Goal: Task Accomplishment & Management: Use online tool/utility

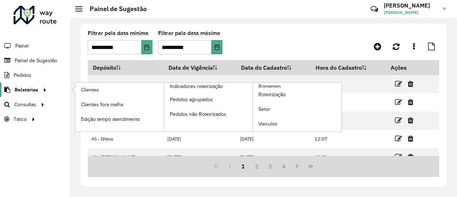
click at [35, 88] on span "Relatórios" at bounding box center [27, 89] width 24 height 7
click at [268, 84] on span "Romaneio" at bounding box center [269, 85] width 23 height 7
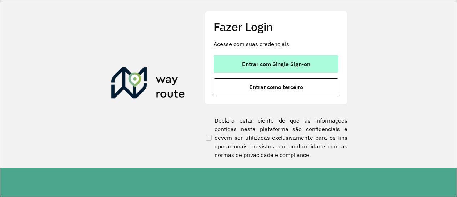
click at [251, 65] on span "Entrar com Single Sign-on" at bounding box center [276, 64] width 68 height 6
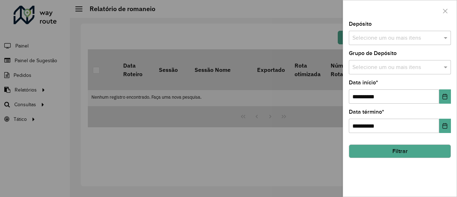
click at [208, 87] on div at bounding box center [228, 98] width 457 height 197
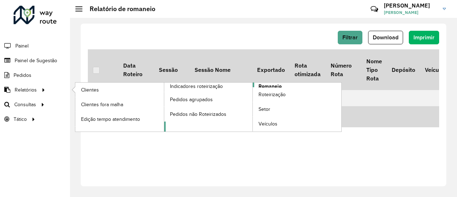
click at [268, 83] on span "Romaneio" at bounding box center [269, 85] width 23 height 7
click at [266, 84] on span "Romaneio" at bounding box center [269, 85] width 23 height 7
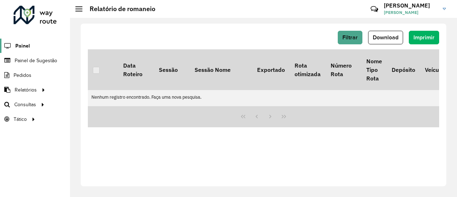
click at [15, 45] on link "Painel" at bounding box center [15, 46] width 30 height 14
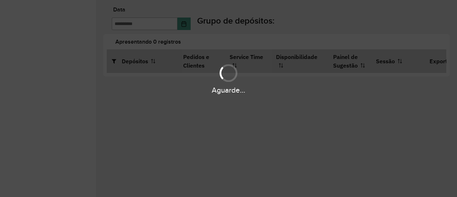
type input "**********"
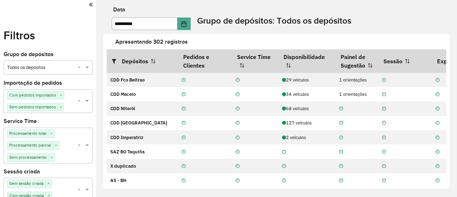
click at [89, 5] on icon at bounding box center [91, 4] width 4 height 6
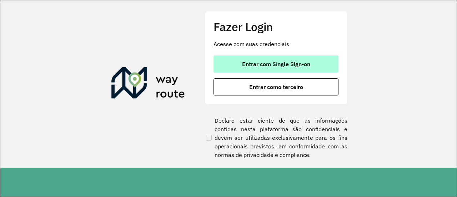
click at [251, 60] on button "Entrar com Single Sign-on" at bounding box center [275, 63] width 125 height 17
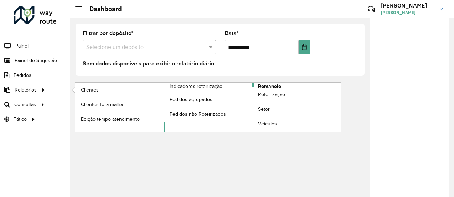
click at [263, 86] on span "Romaneio" at bounding box center [269, 85] width 23 height 7
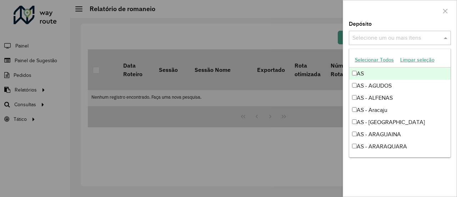
click at [405, 36] on input "text" at bounding box center [395, 38] width 91 height 9
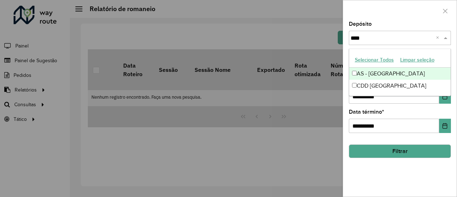
type input "*****"
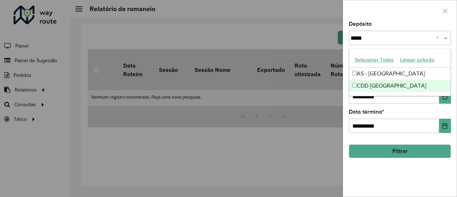
click at [381, 83] on div "CDD [GEOGRAPHIC_DATA]" at bounding box center [400, 86] width 102 height 12
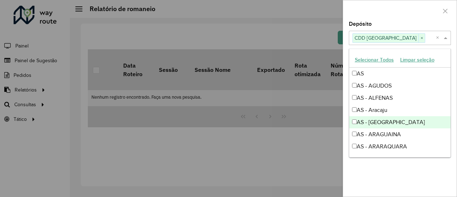
click at [324, 147] on div at bounding box center [228, 98] width 457 height 197
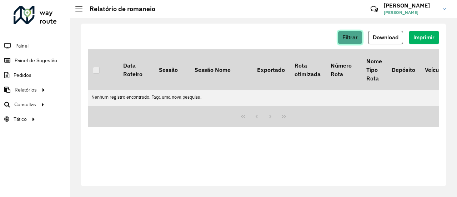
click at [349, 38] on span "Filtrar" at bounding box center [349, 37] width 15 height 6
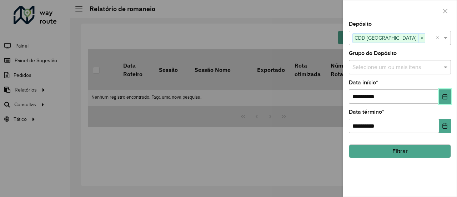
click at [448, 94] on button "Choose Date" at bounding box center [445, 96] width 12 height 14
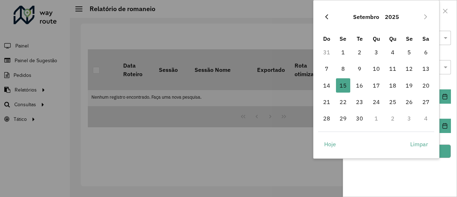
click at [327, 15] on icon "Previous Month" at bounding box center [326, 17] width 6 height 6
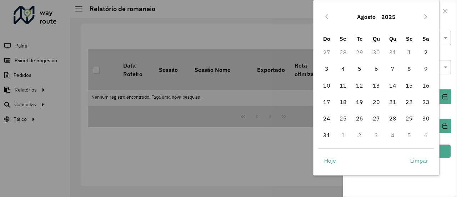
click at [327, 15] on icon "Previous Month" at bounding box center [326, 16] width 3 height 5
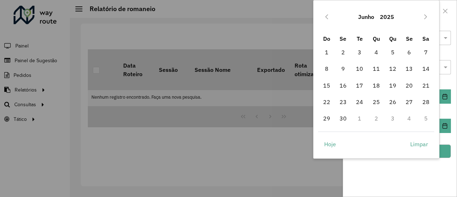
click at [327, 15] on icon "Previous Month" at bounding box center [326, 16] width 3 height 5
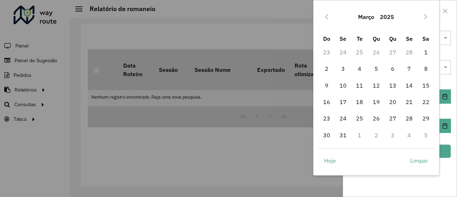
click at [327, 15] on icon "Previous Month" at bounding box center [326, 16] width 3 height 5
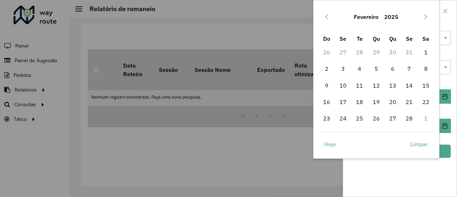
click at [327, 15] on icon "Previous Month" at bounding box center [326, 16] width 3 height 5
click at [372, 53] on span "1" at bounding box center [376, 52] width 14 height 14
type input "**********"
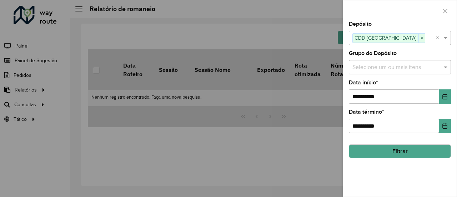
drag, startPoint x: 393, startPoint y: 154, endPoint x: 387, endPoint y: 156, distance: 6.9
click at [393, 153] on button "Filtrar" at bounding box center [399, 151] width 102 height 14
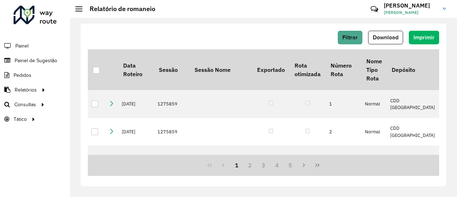
click at [200, 39] on div "Filtrar Download Imprimir" at bounding box center [263, 38] width 351 height 14
click at [392, 37] on span "Download" at bounding box center [385, 37] width 26 height 6
